Goal: Task Accomplishment & Management: Manage account settings

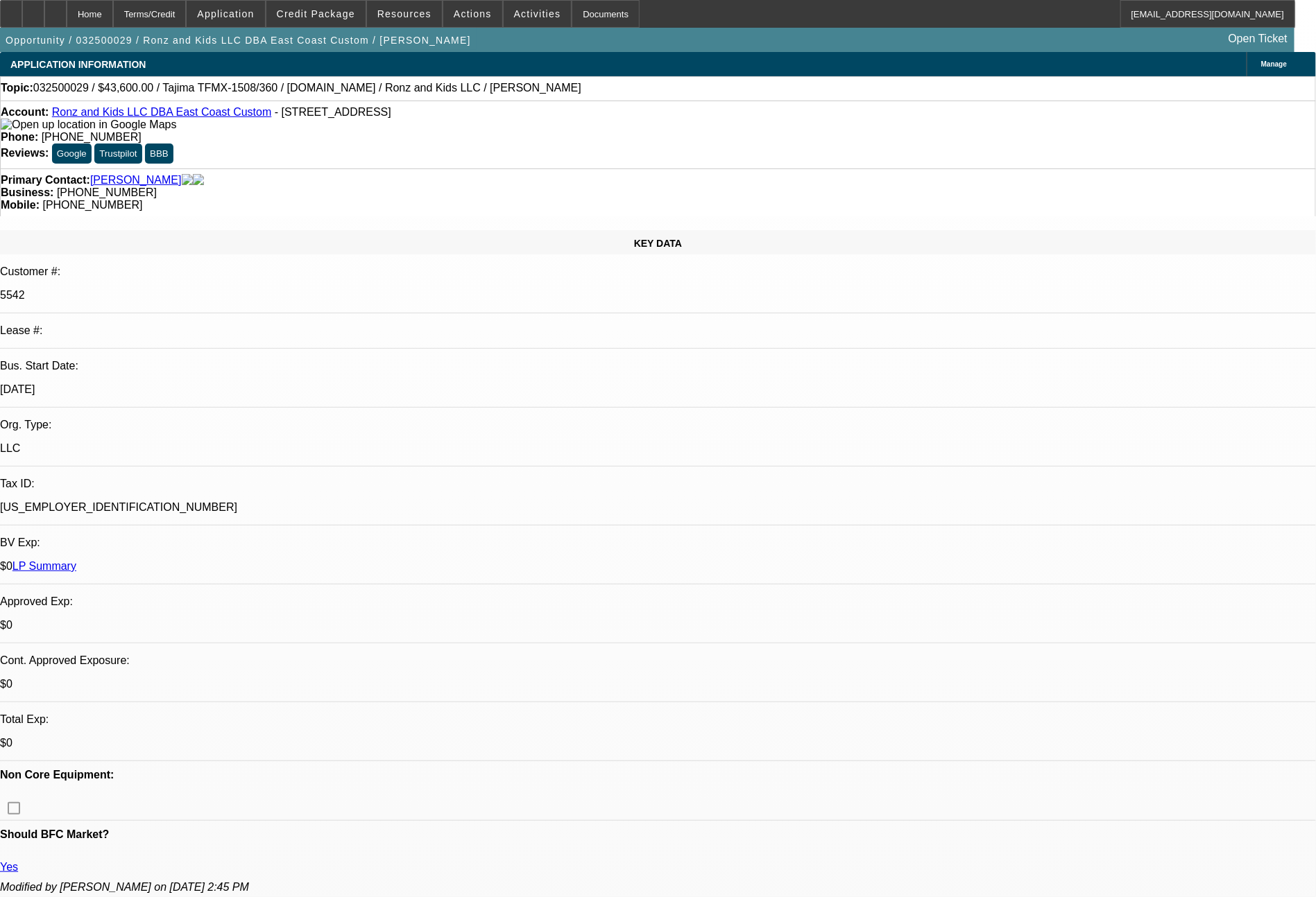
select select "0"
select select "2"
select select "0"
select select "6"
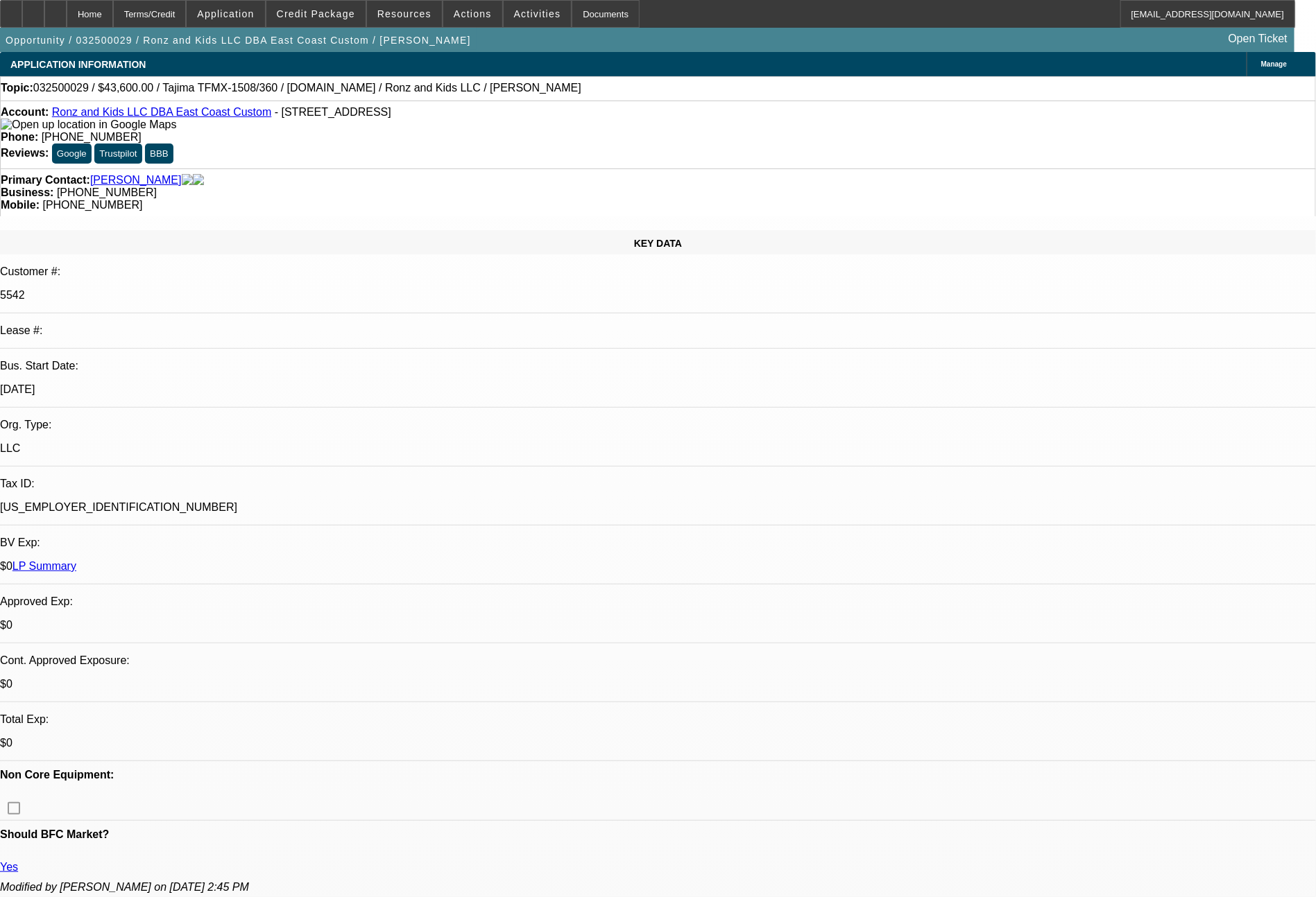
select select "0"
select select "2"
select select "0"
select select "6"
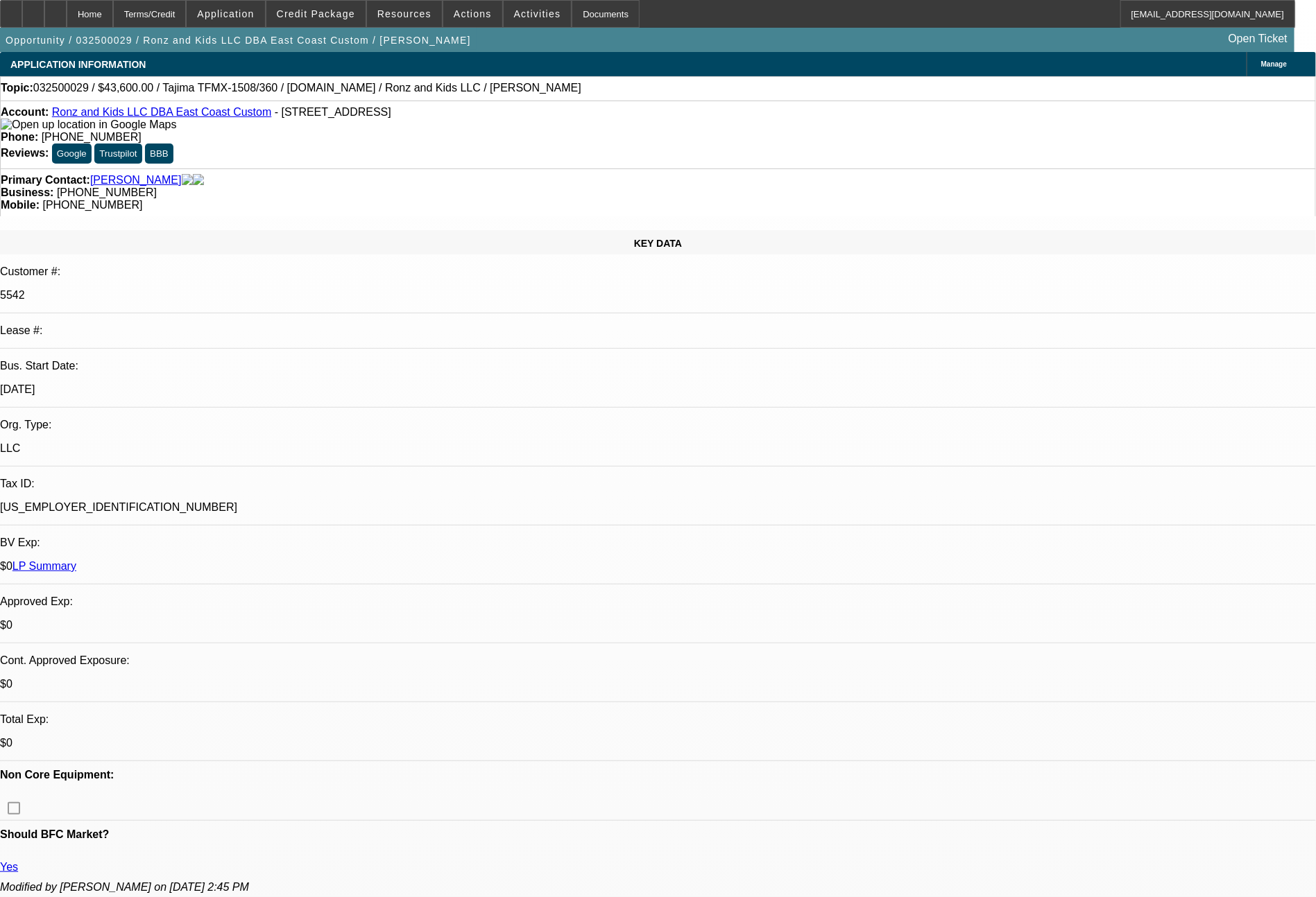
select select "0"
select select "2"
select select "0"
select select "6"
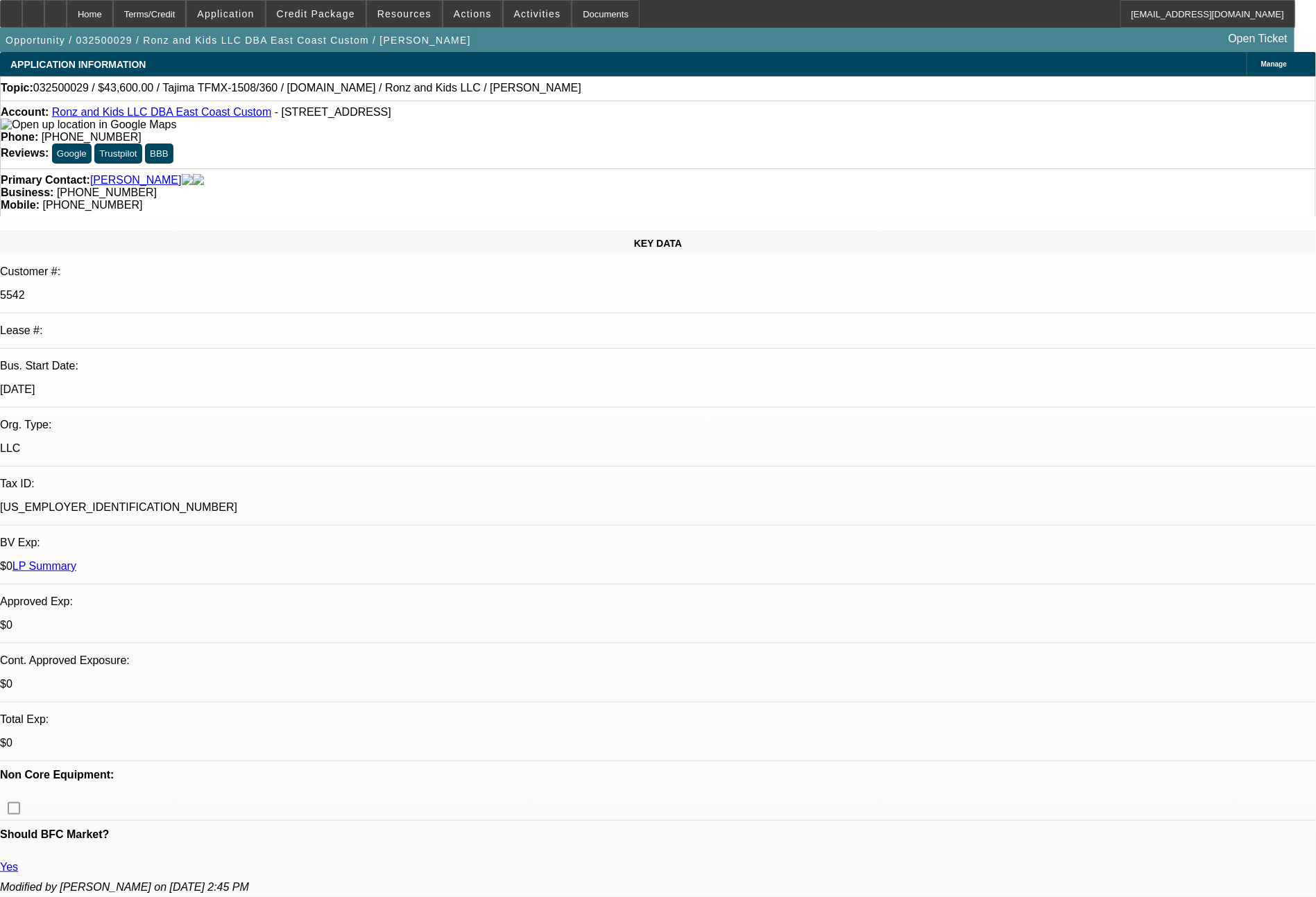
select select "0"
select select "2"
select select "0"
select select "6"
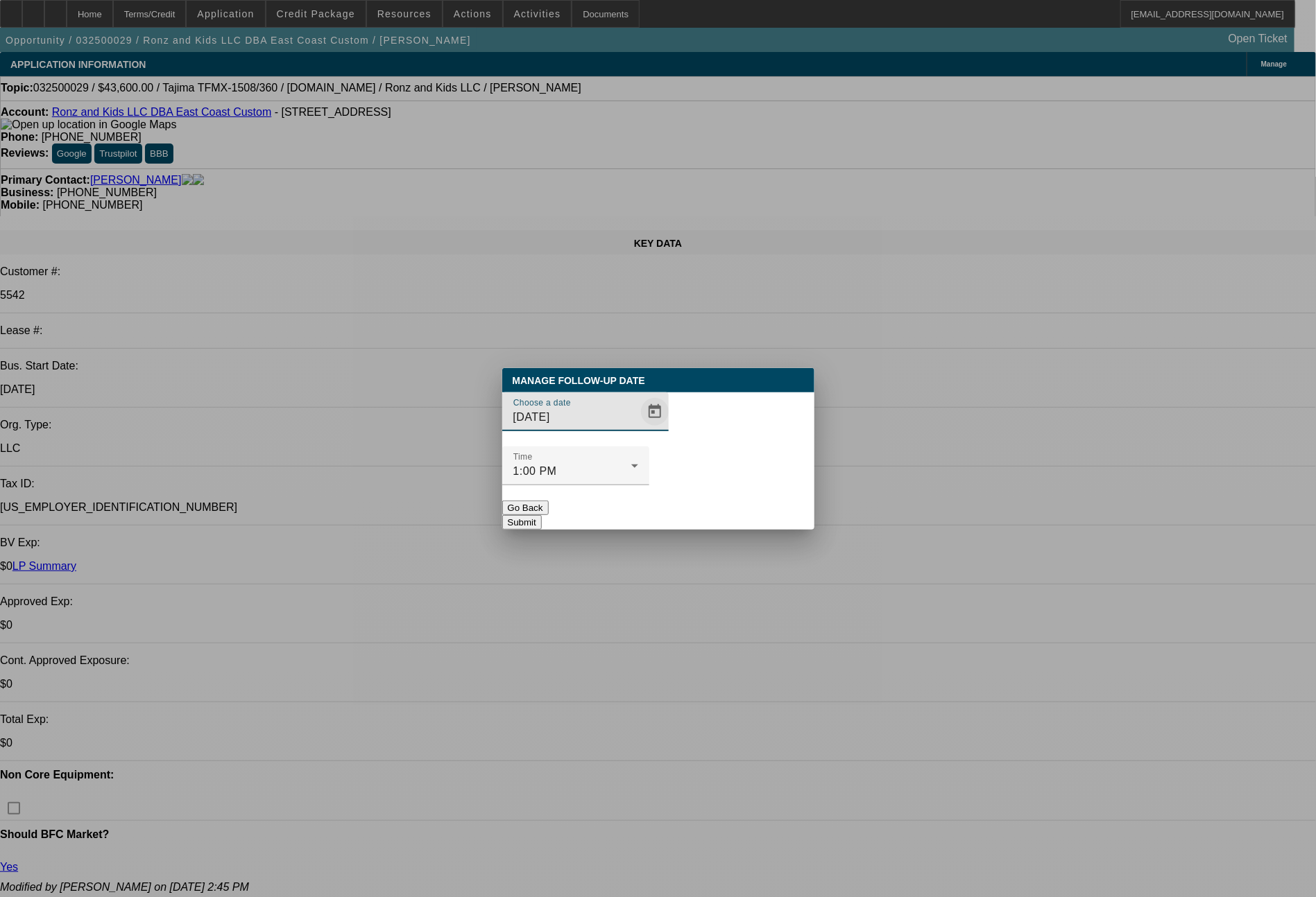
click at [638, 428] on span "Open calendar" at bounding box center [655, 412] width 33 height 33
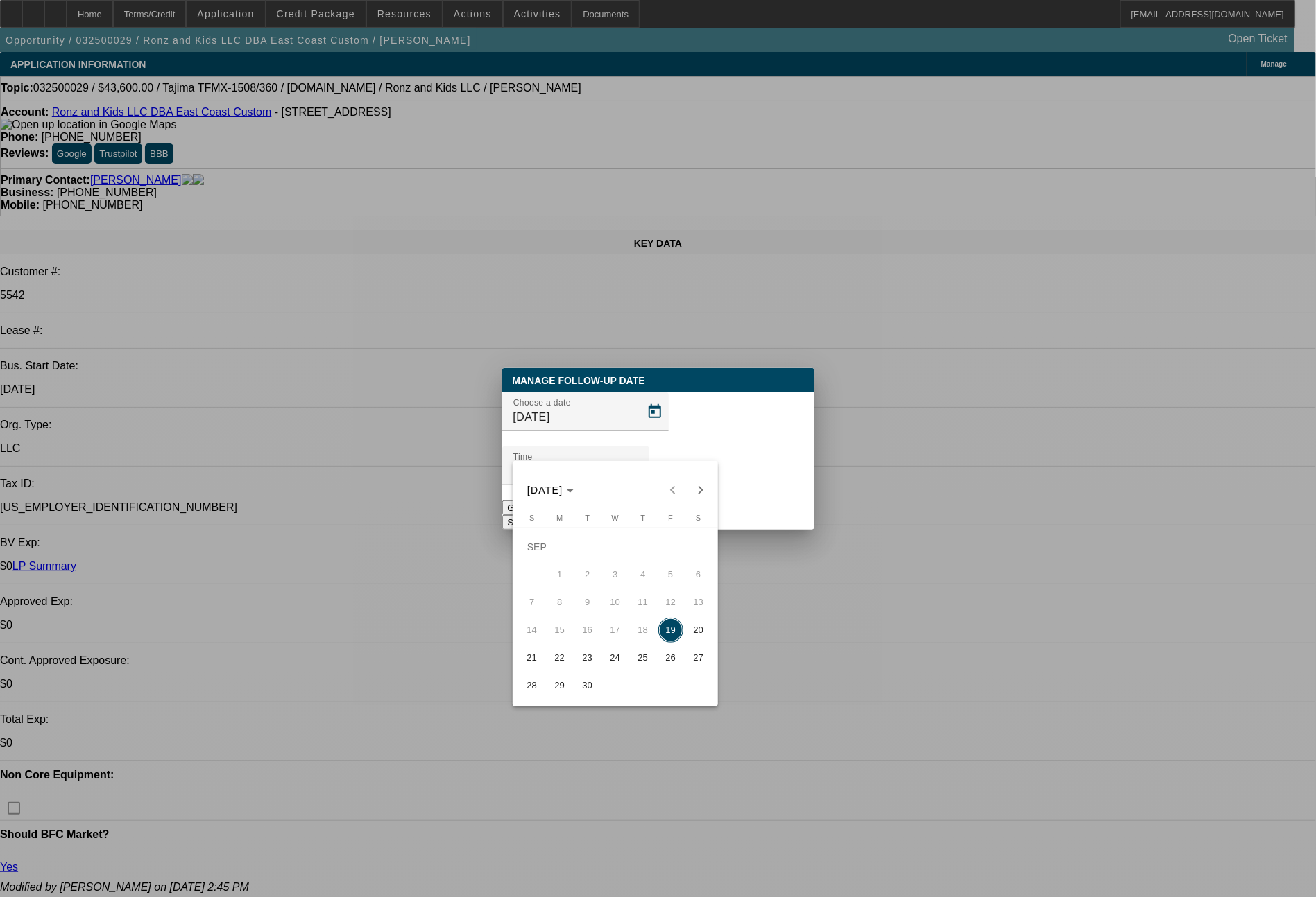
click at [641, 668] on span "25" at bounding box center [643, 658] width 25 height 25
type input "[DATE]"
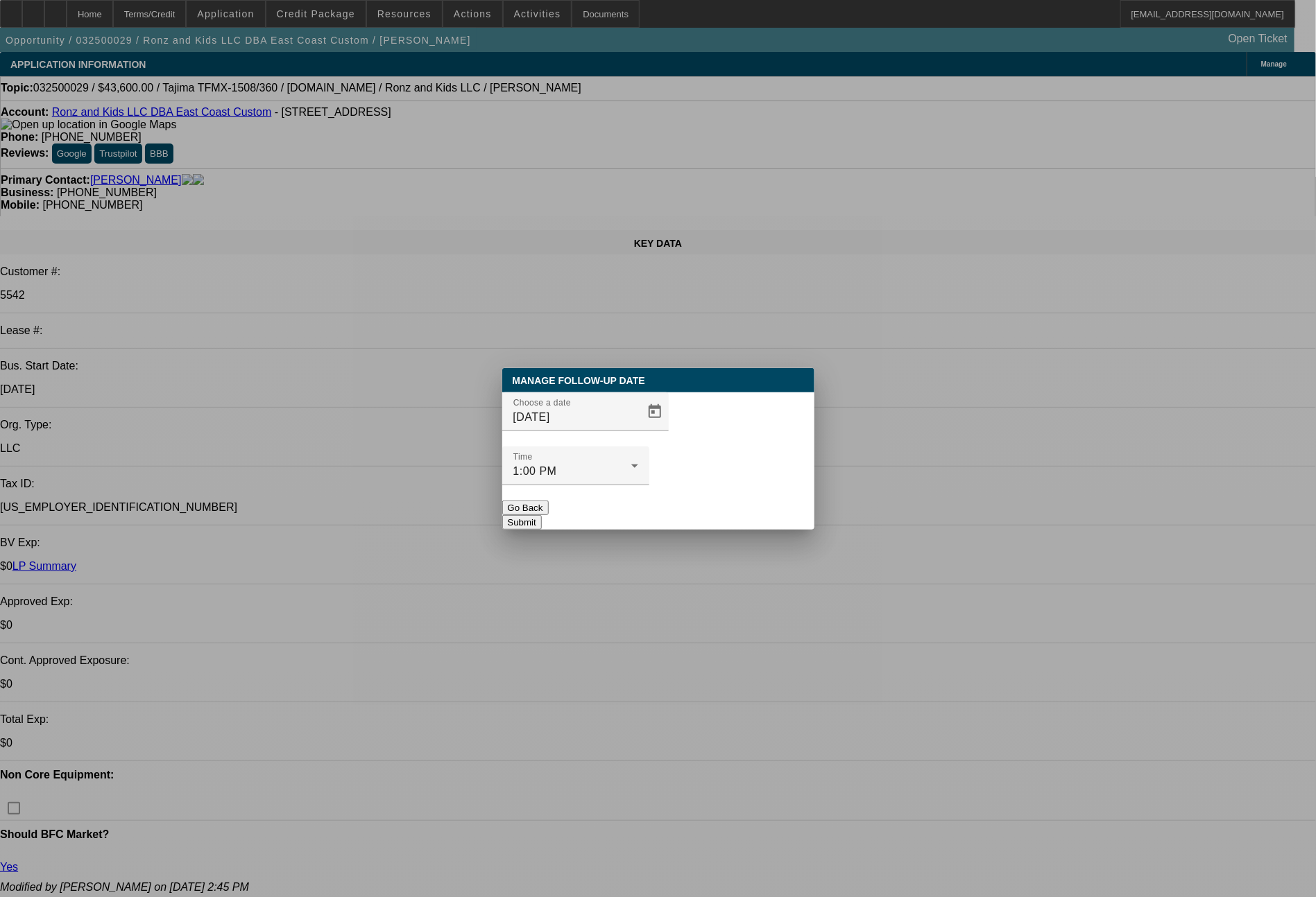
click at [542, 515] on button "Submit" at bounding box center [522, 523] width 40 height 15
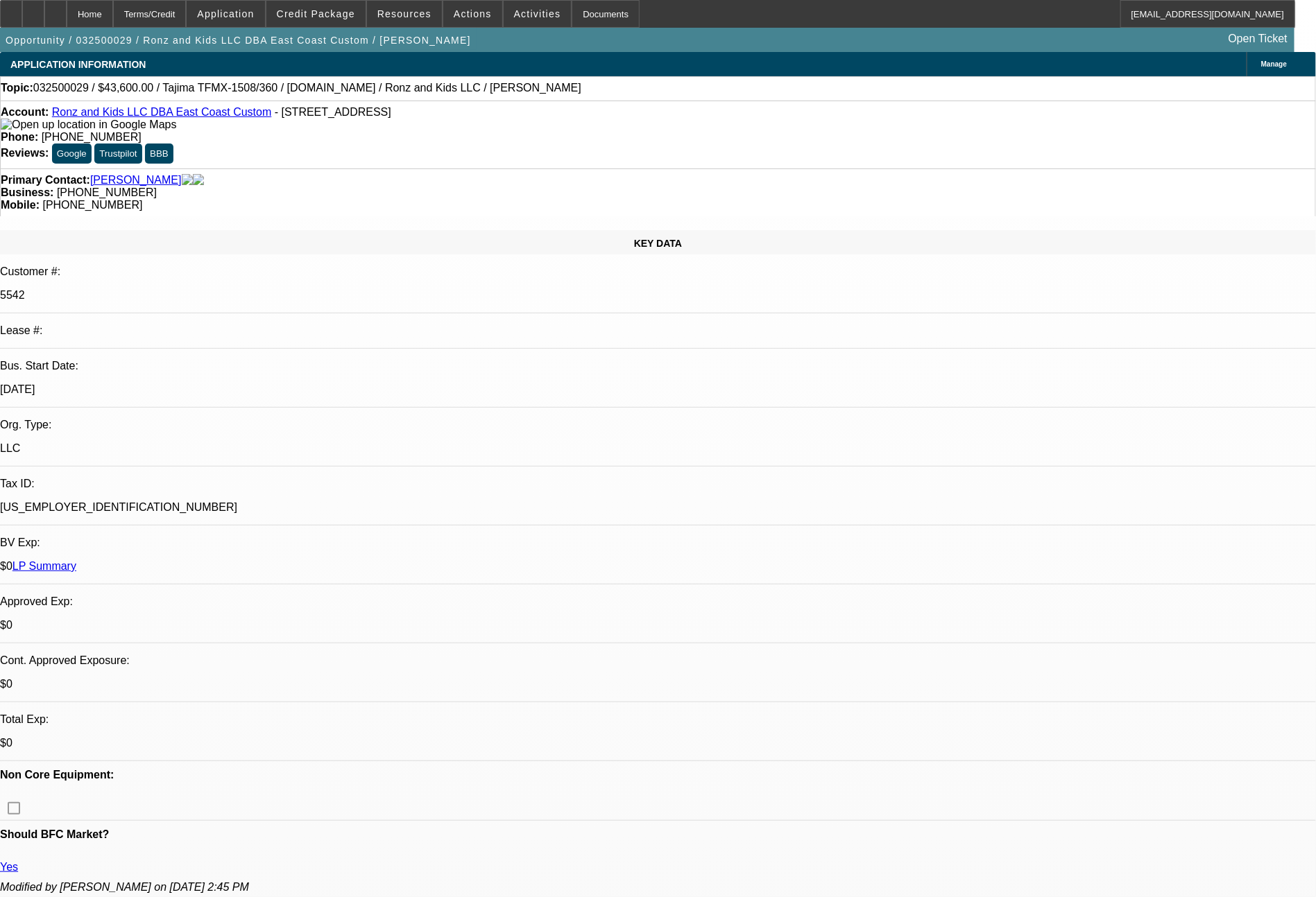
click at [145, 115] on link "Ronz and Kids LLC DBA East Coast Custom" at bounding box center [161, 111] width 219 height 11
